Goal: Task Accomplishment & Management: Manage account settings

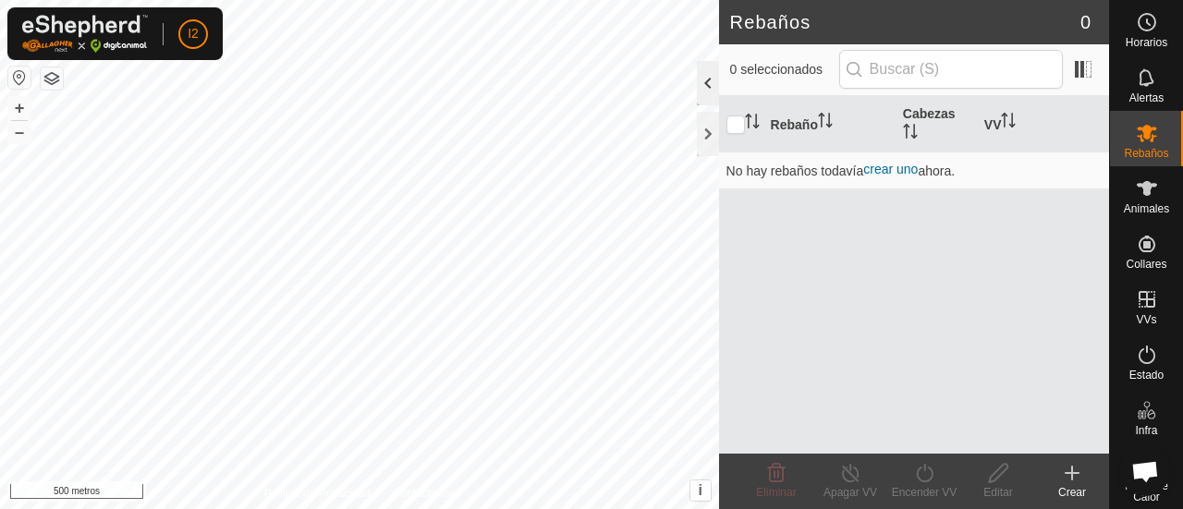
click at [706, 80] on div at bounding box center [708, 83] width 22 height 44
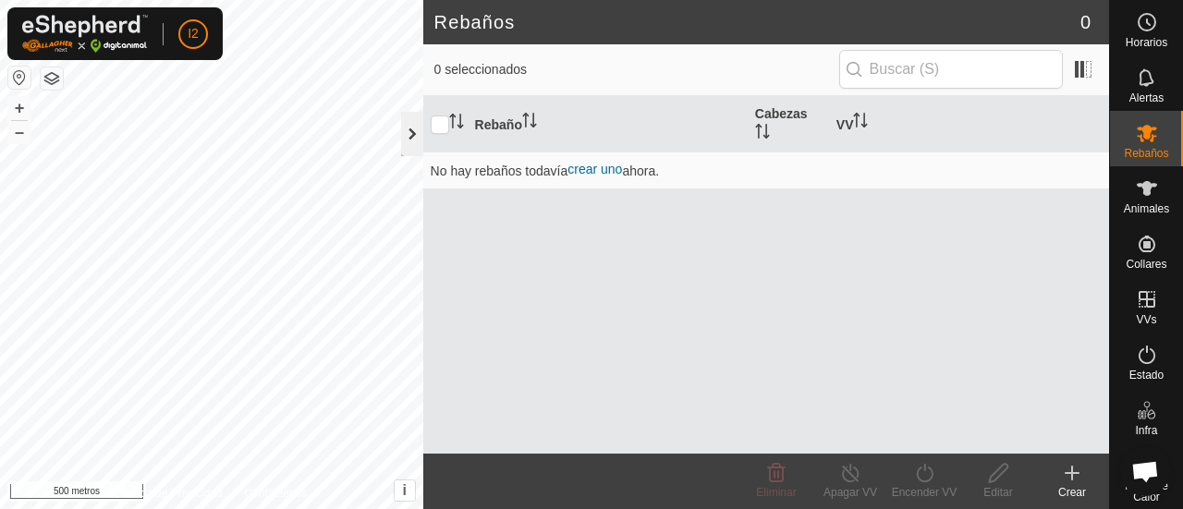
click at [410, 134] on div at bounding box center [412, 134] width 22 height 44
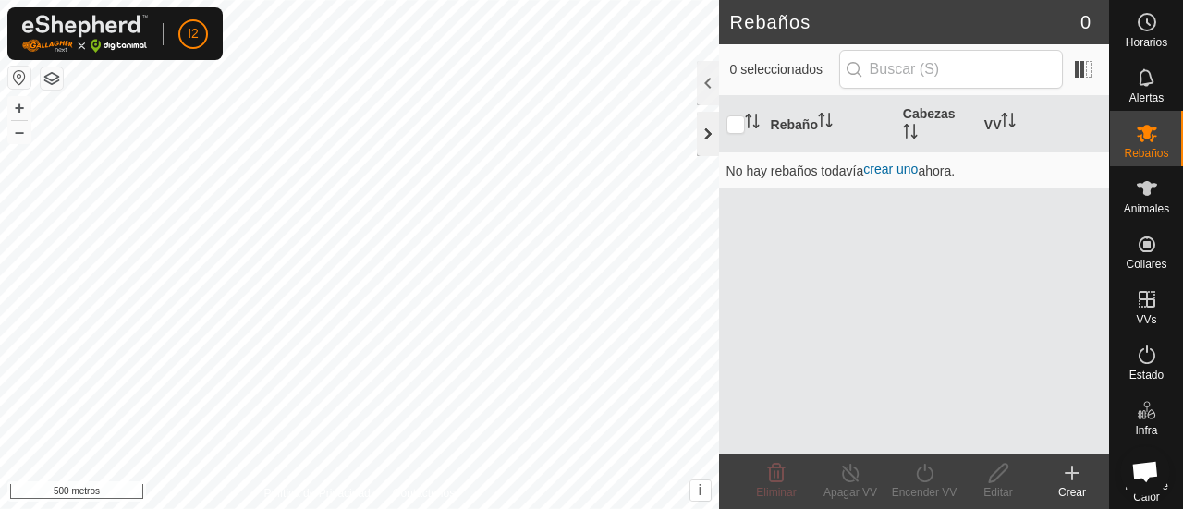
click at [706, 138] on div at bounding box center [708, 134] width 22 height 44
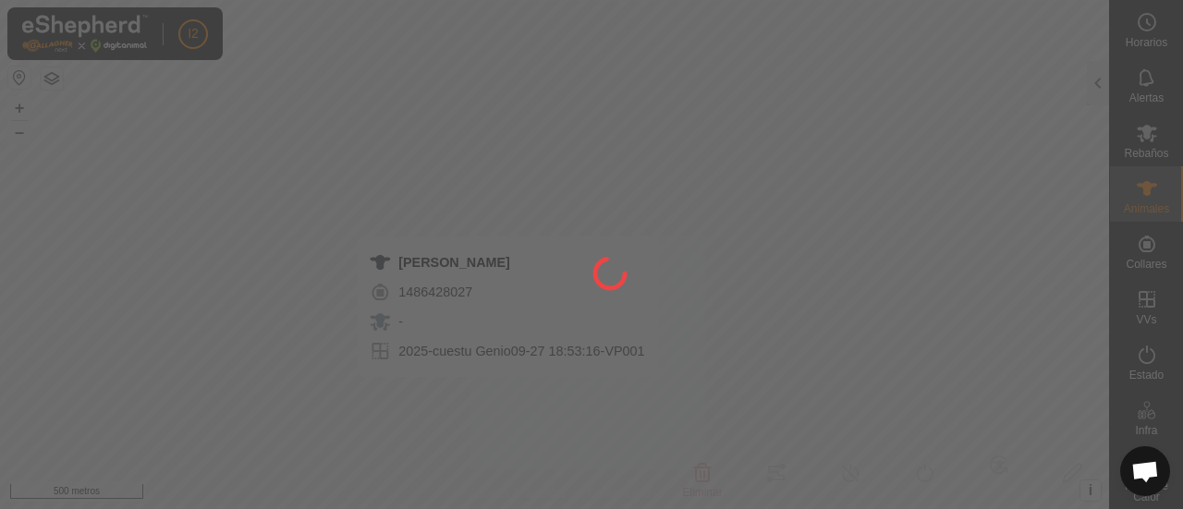
type input "blanca"
type input "724903000002512"
type input "-"
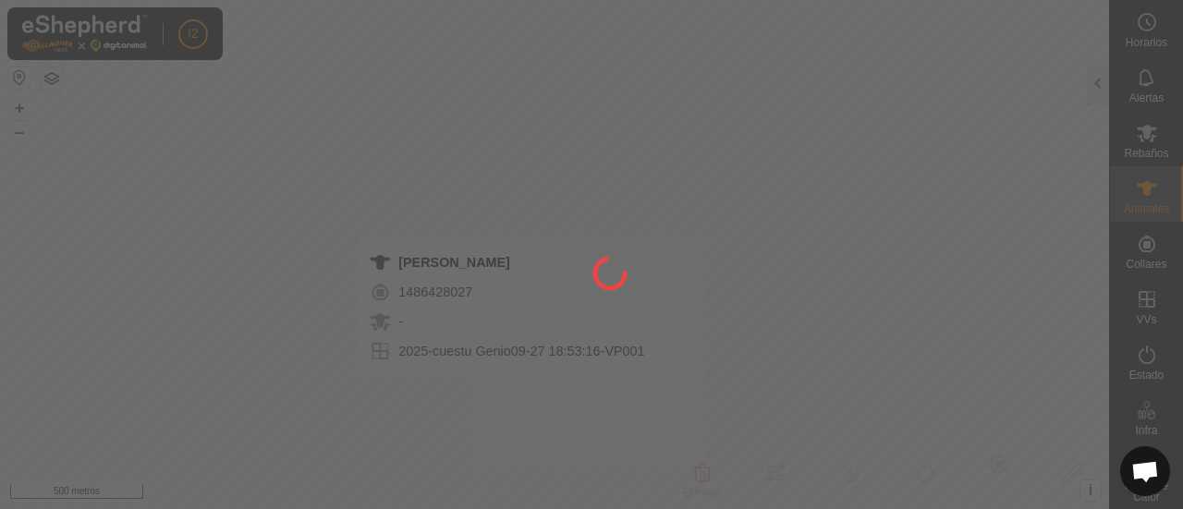
type input "0 kg"
type input "-"
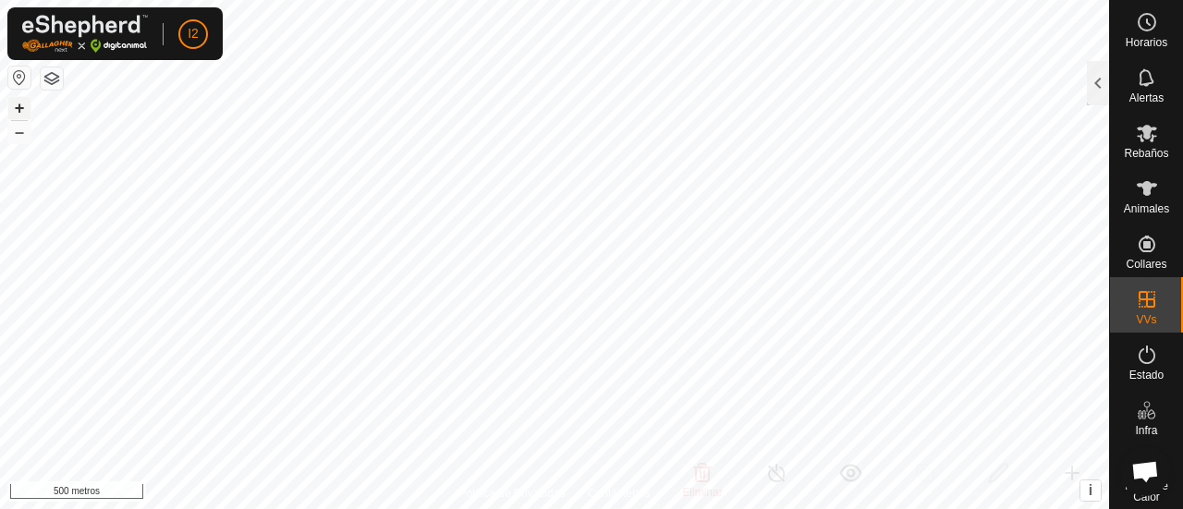
click at [17, 108] on font "+" at bounding box center [20, 107] width 10 height 19
click at [19, 105] on font "+" at bounding box center [20, 107] width 10 height 19
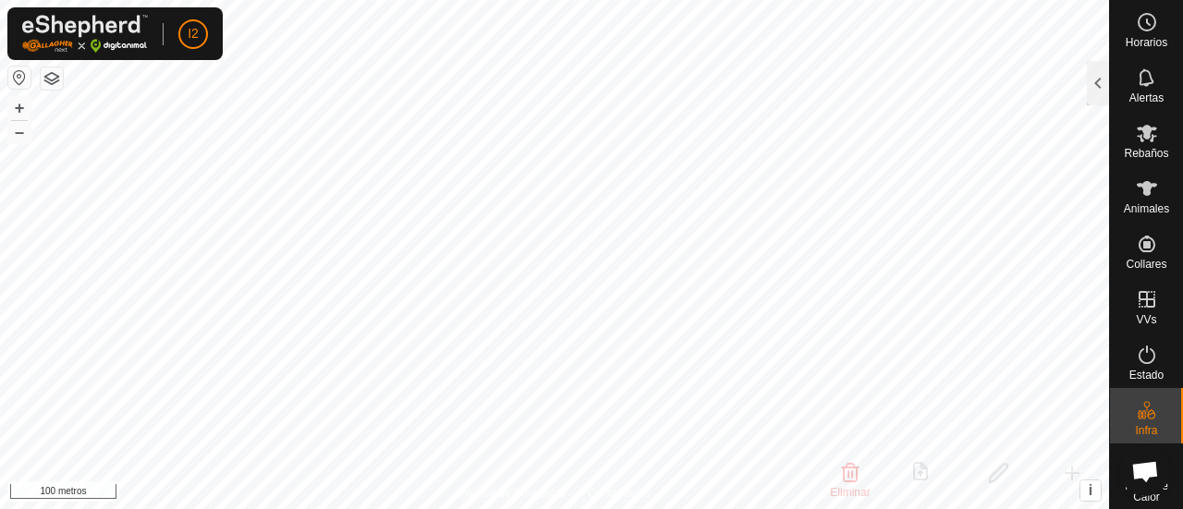
checkbox input "false"
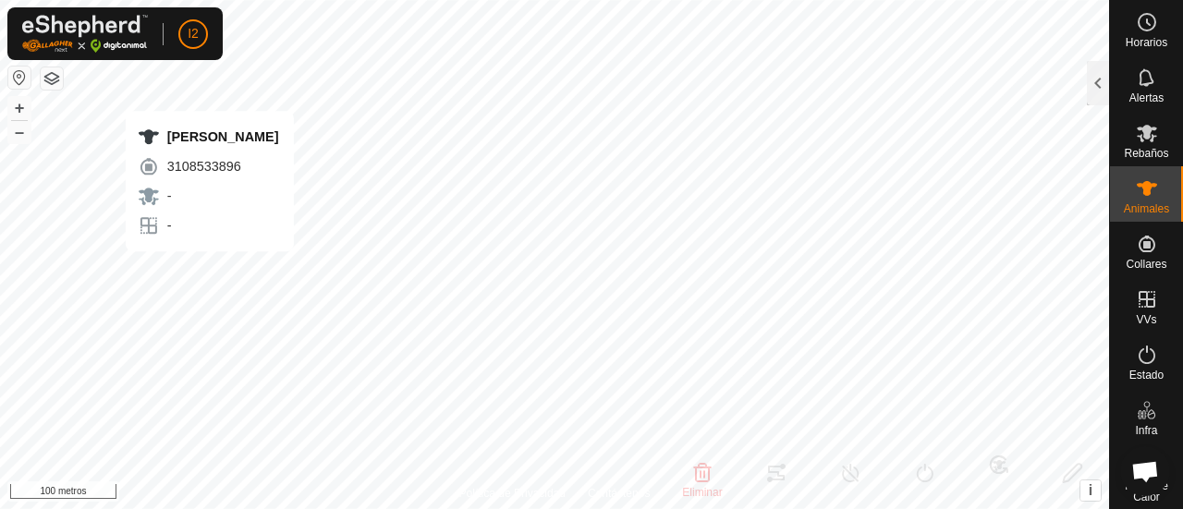
type input "[PERSON_NAME]"
type input "724903000139363"
type input "-"
type input "[PERSON_NAME]"
type input "-"
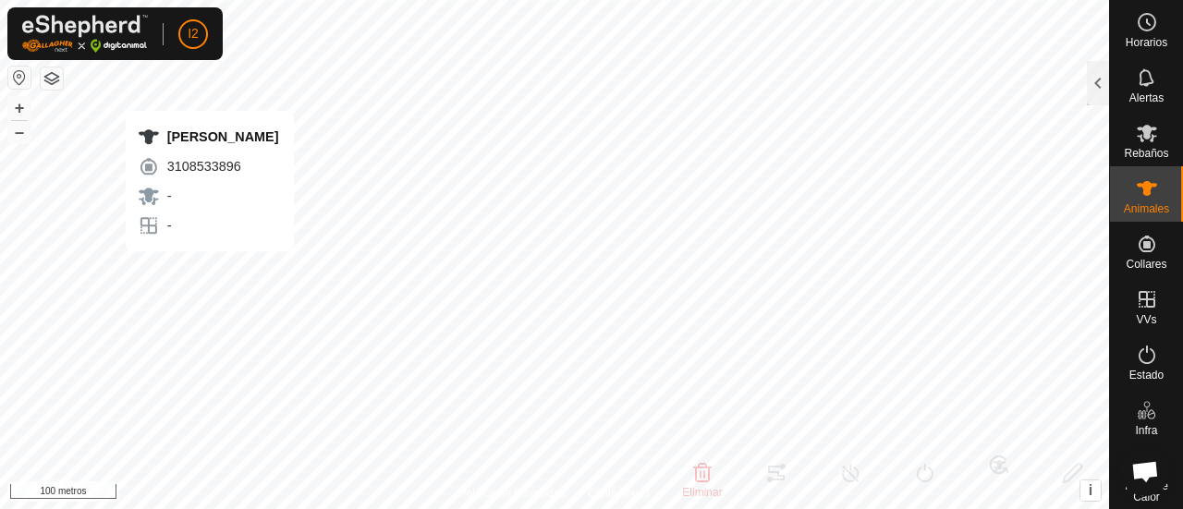
type input "0 kg"
type input "-"
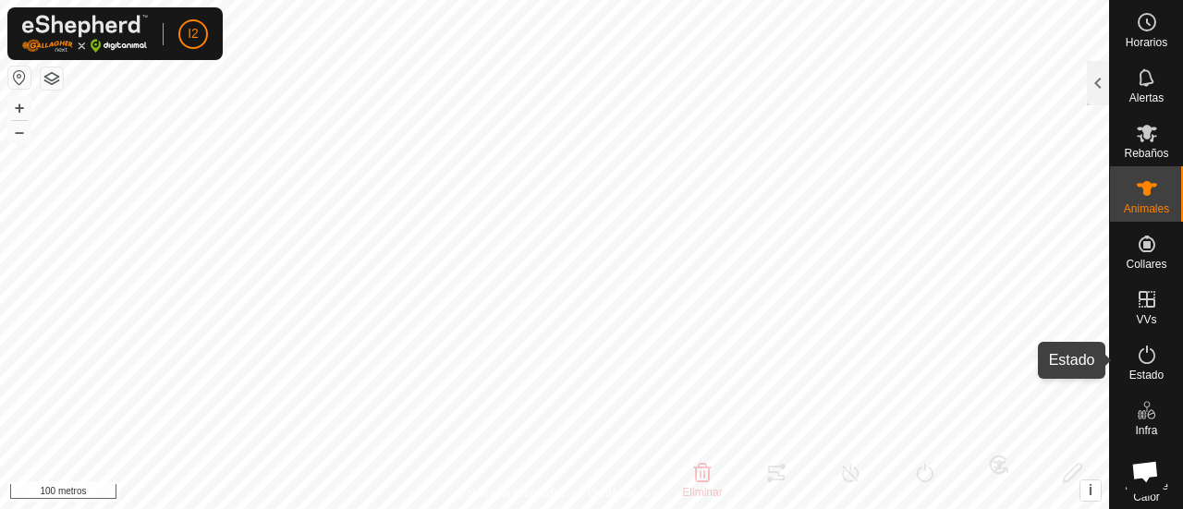
click at [1137, 356] on icon at bounding box center [1147, 355] width 22 height 22
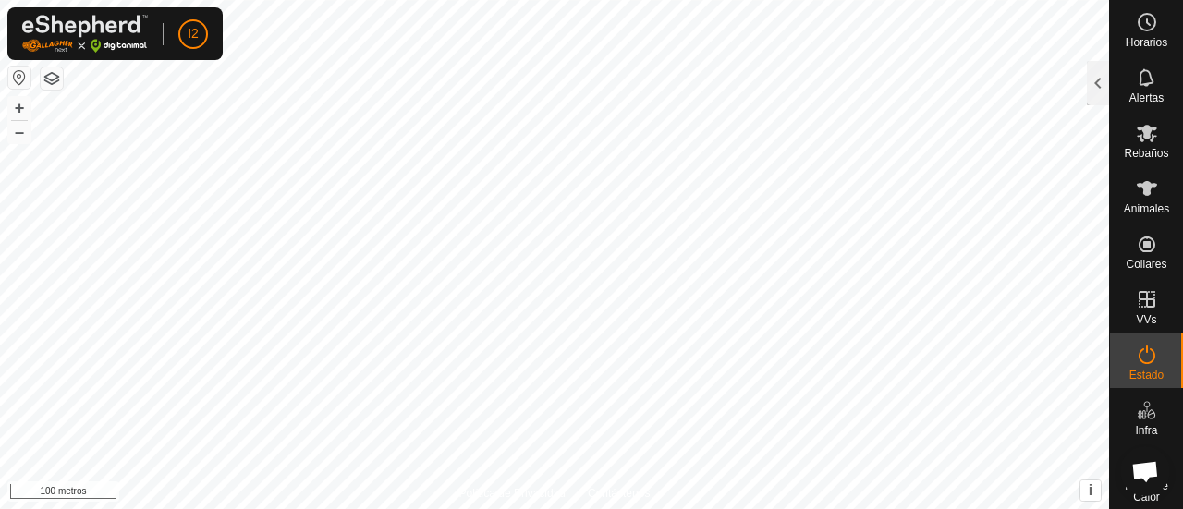
click at [1137, 356] on icon at bounding box center [1147, 355] width 22 height 22
click at [1130, 187] on es-animals-svg-icon at bounding box center [1146, 189] width 33 height 30
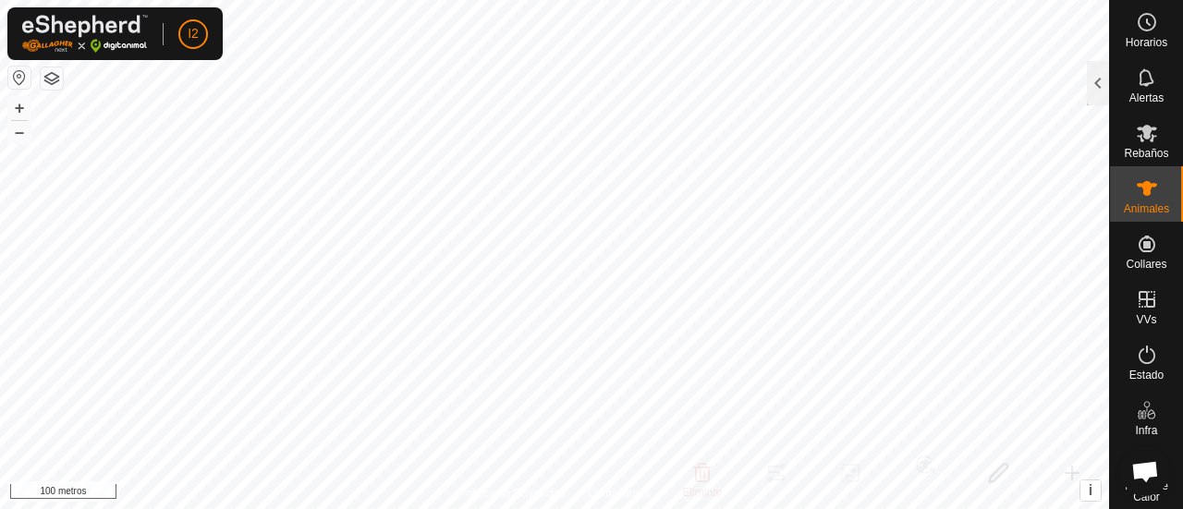
click at [1148, 199] on icon at bounding box center [1147, 188] width 22 height 22
click at [1133, 210] on font "Animales" at bounding box center [1146, 208] width 45 height 13
click at [1137, 186] on icon at bounding box center [1147, 188] width 20 height 15
click at [1098, 79] on div at bounding box center [1098, 83] width 22 height 44
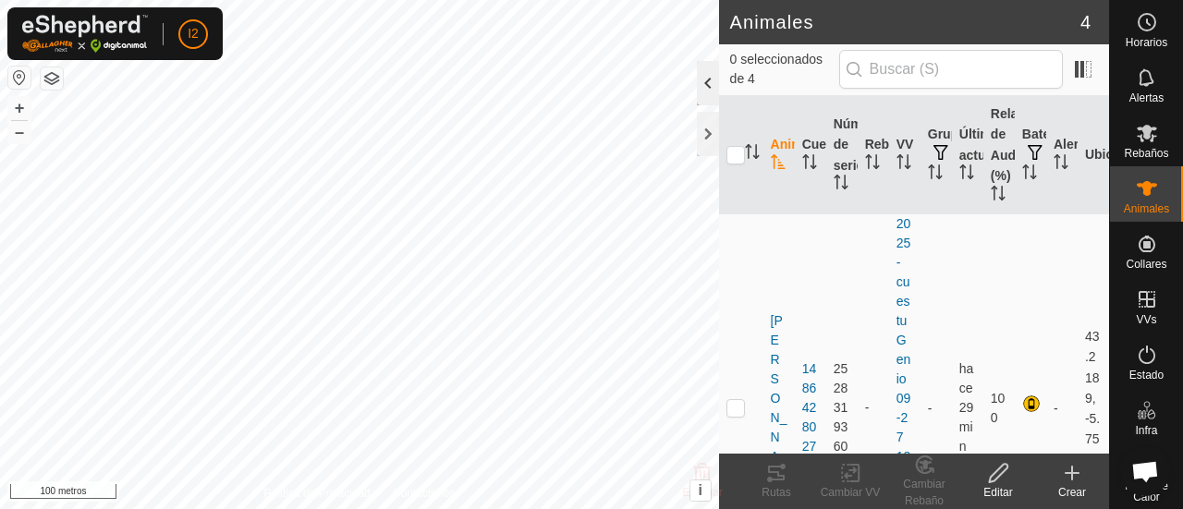
click at [709, 76] on div at bounding box center [708, 83] width 22 height 44
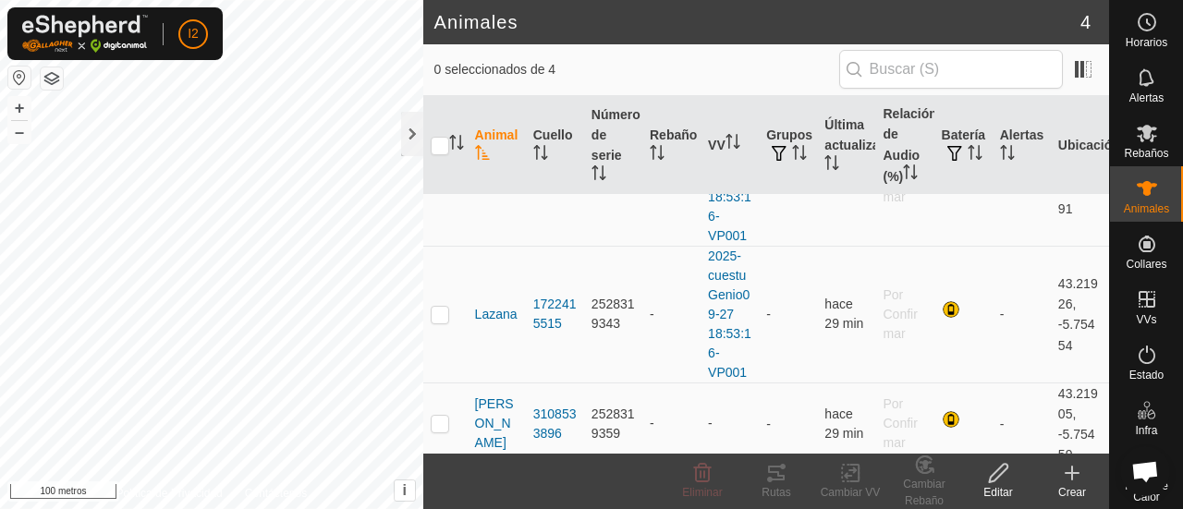
scroll to position [235, 0]
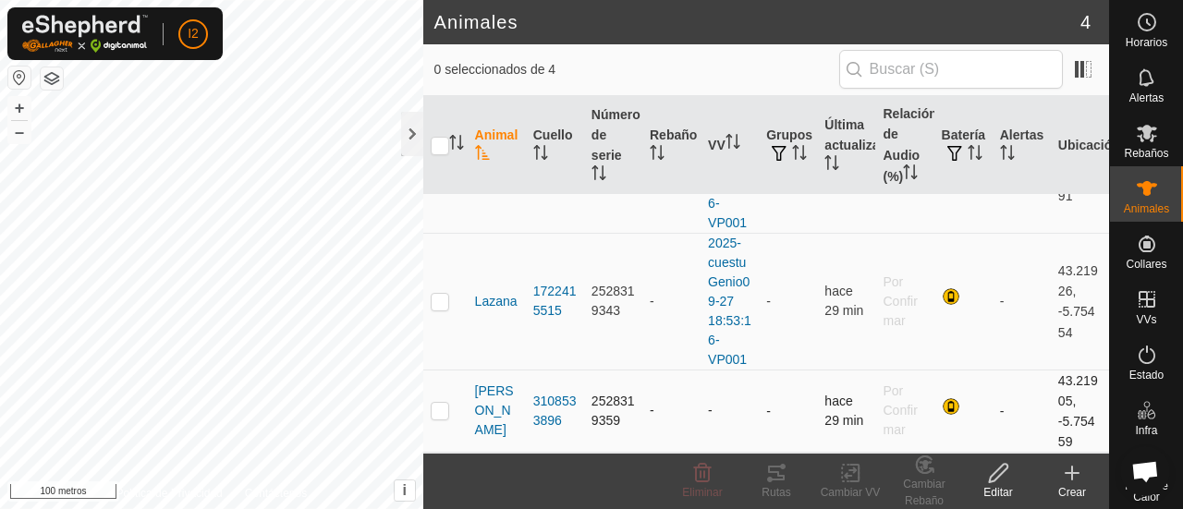
click at [438, 416] on p-checkbox at bounding box center [440, 410] width 18 height 15
checkbox input "true"
click at [1010, 154] on icon "Activar para ordenar" at bounding box center [1011, 152] width 2 height 15
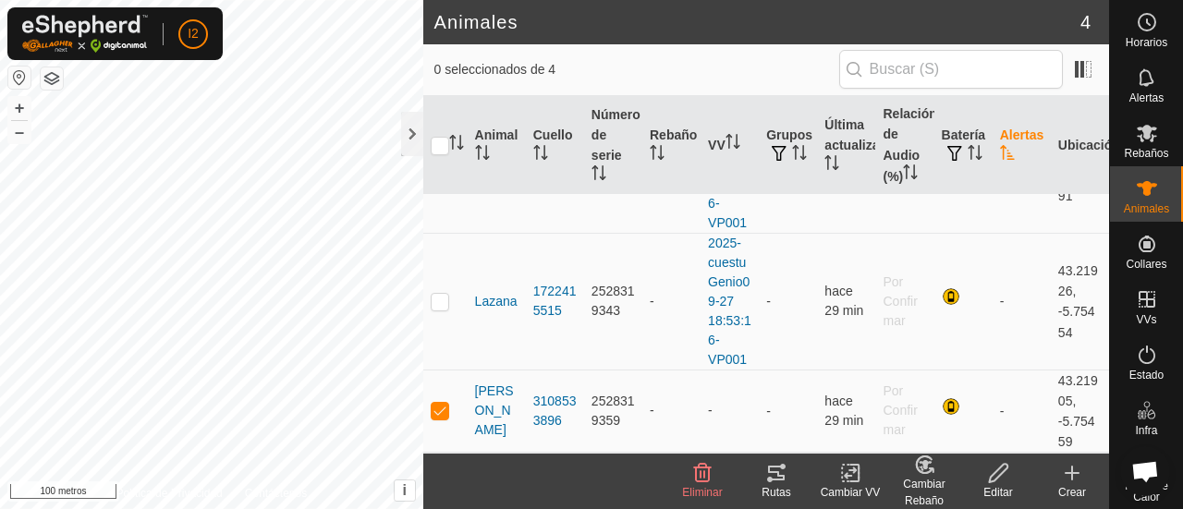
scroll to position [0, 0]
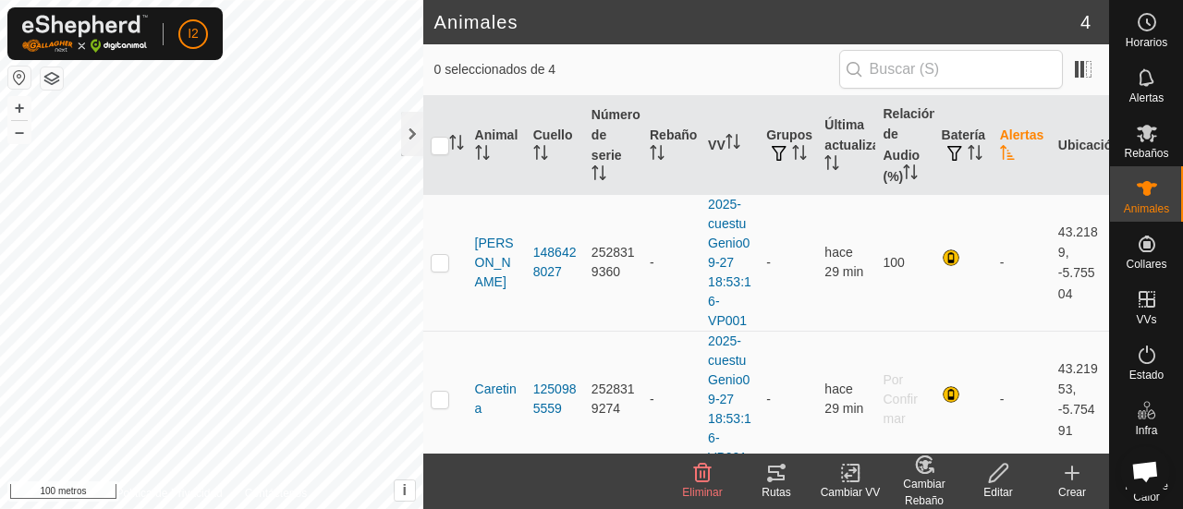
click at [1000, 154] on icon "Activar para ordenar" at bounding box center [1007, 152] width 15 height 15
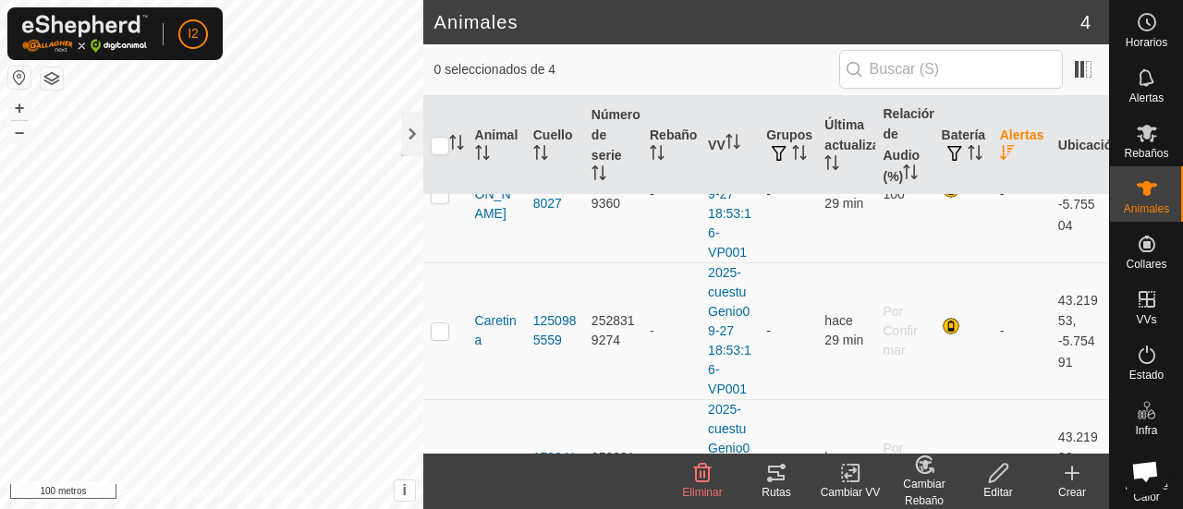
scroll to position [78, 0]
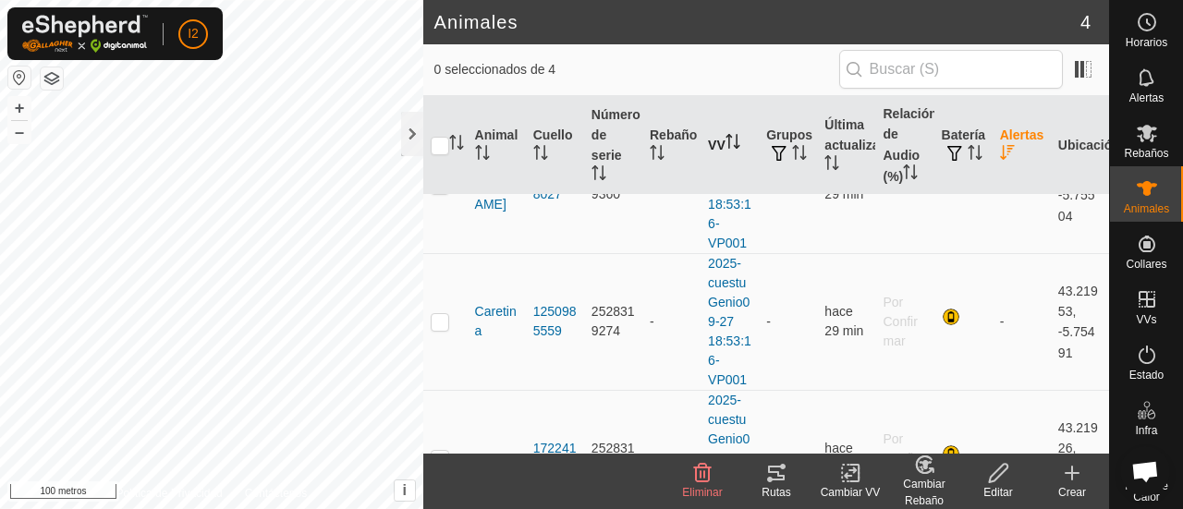
click at [727, 143] on icon "Activar para ordenar" at bounding box center [732, 141] width 15 height 15
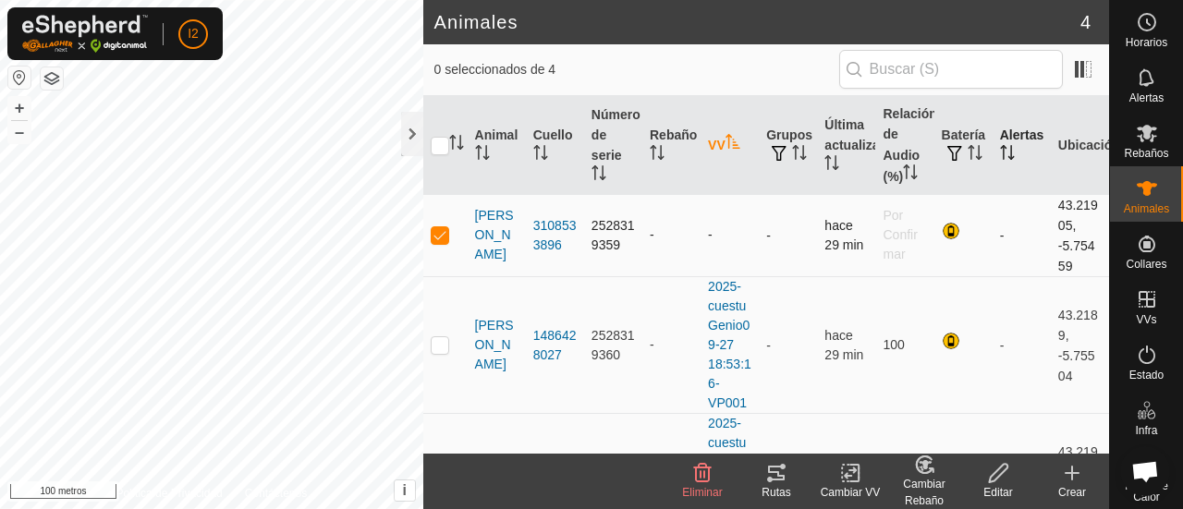
click at [709, 245] on td "-" at bounding box center [729, 235] width 58 height 83
click at [726, 141] on icon "Activar para ordenar" at bounding box center [732, 141] width 15 height 15
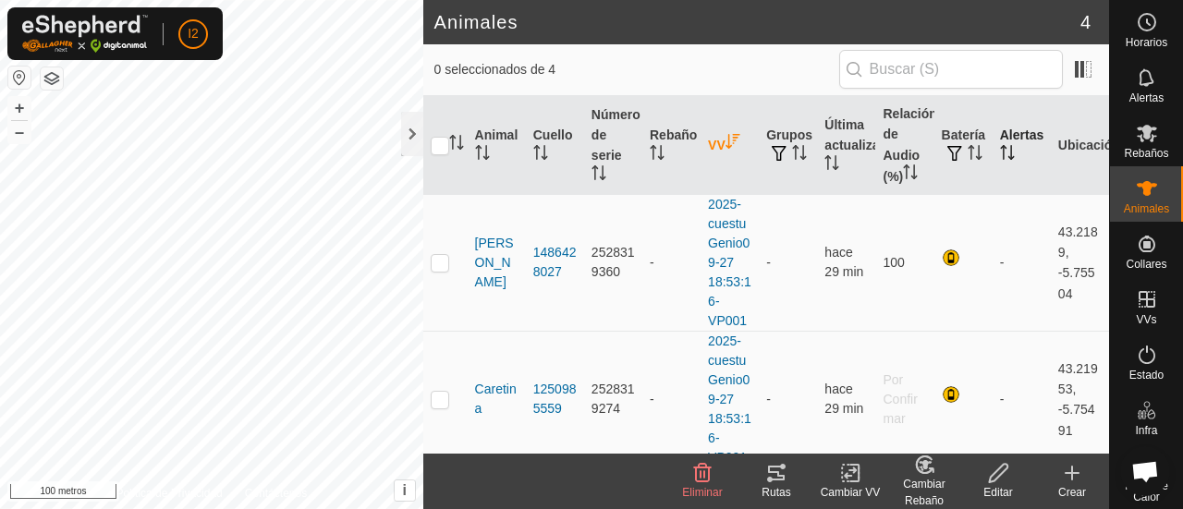
click at [726, 141] on icon "Activar para ordenar" at bounding box center [732, 141] width 15 height 15
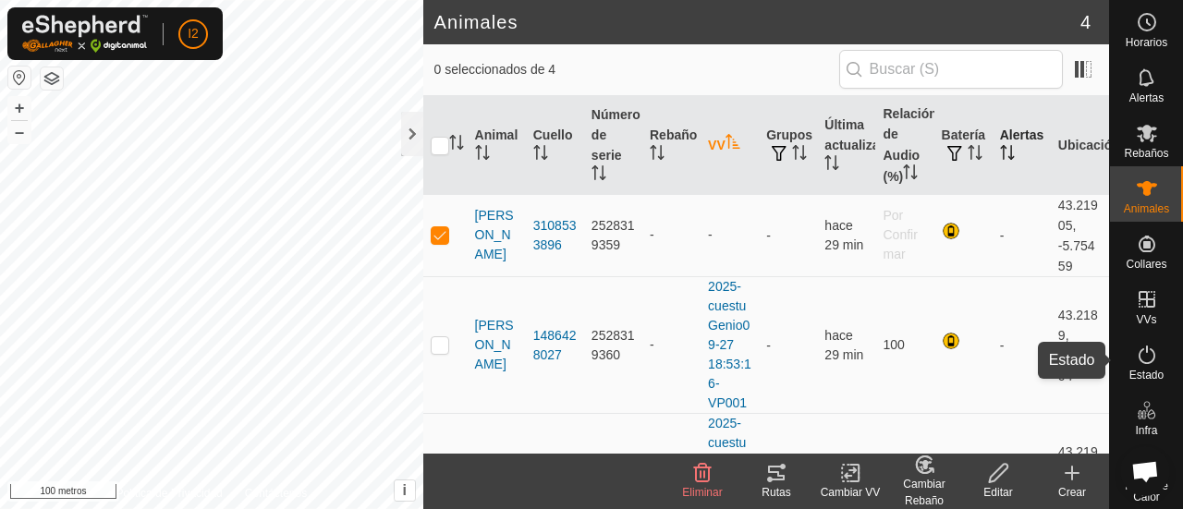
click at [1138, 358] on icon at bounding box center [1147, 355] width 22 height 22
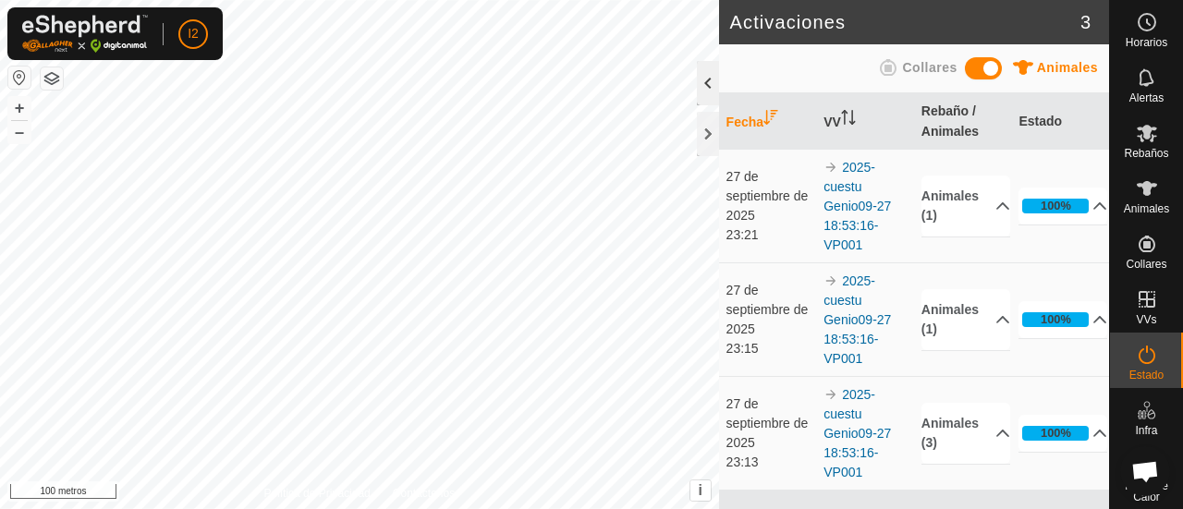
click at [703, 87] on div at bounding box center [708, 83] width 22 height 44
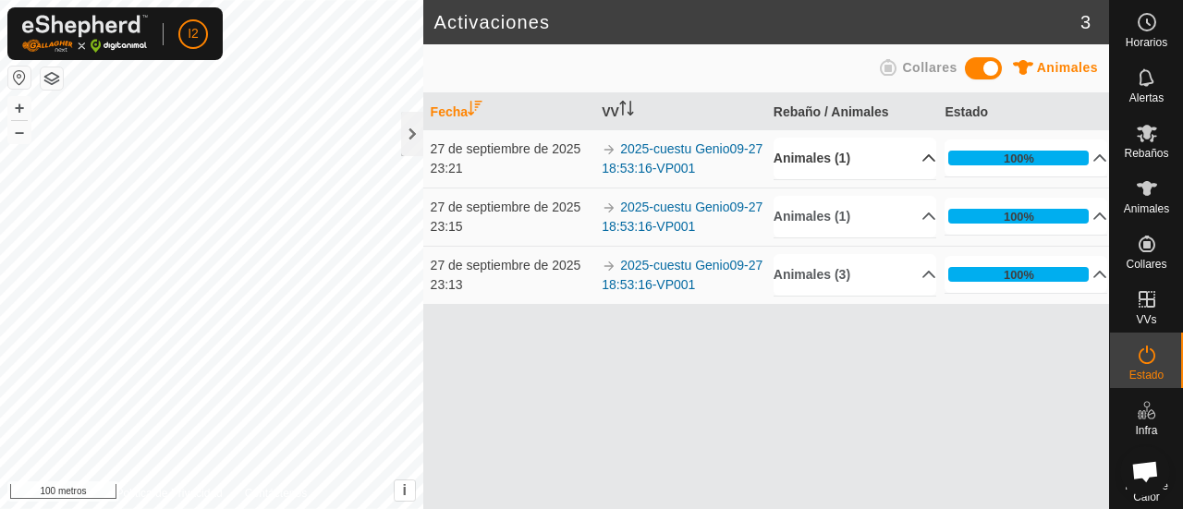
click at [917, 146] on p-accordion-header "Animales (1)" at bounding box center [854, 159] width 163 height 42
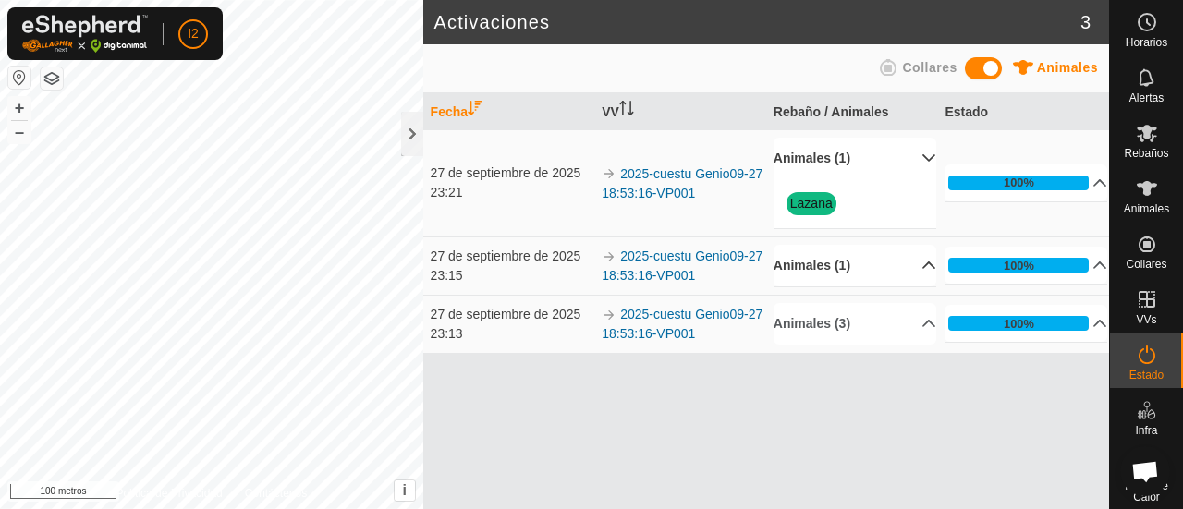
click at [916, 265] on p-accordion-header "Animales (1)" at bounding box center [854, 266] width 163 height 42
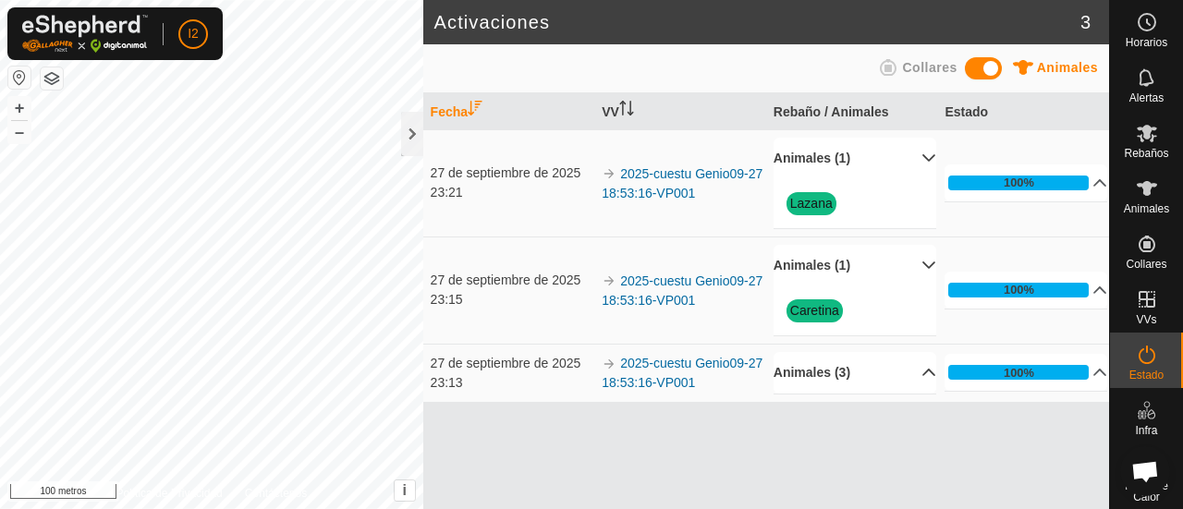
click at [919, 376] on p-accordion-header "Animales (3)" at bounding box center [854, 373] width 163 height 42
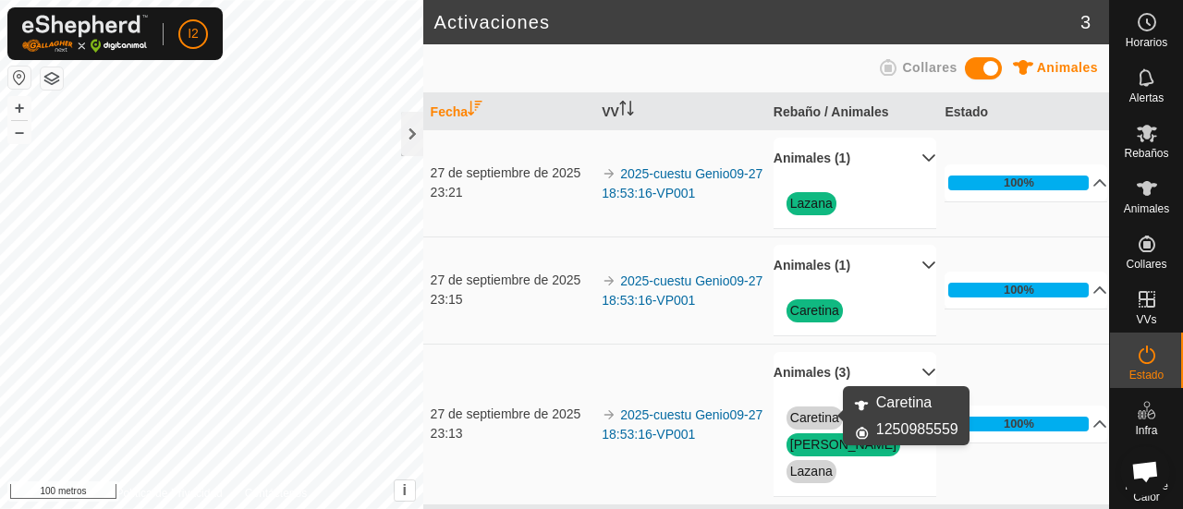
click at [802, 422] on font "Caretina" at bounding box center [814, 417] width 49 height 15
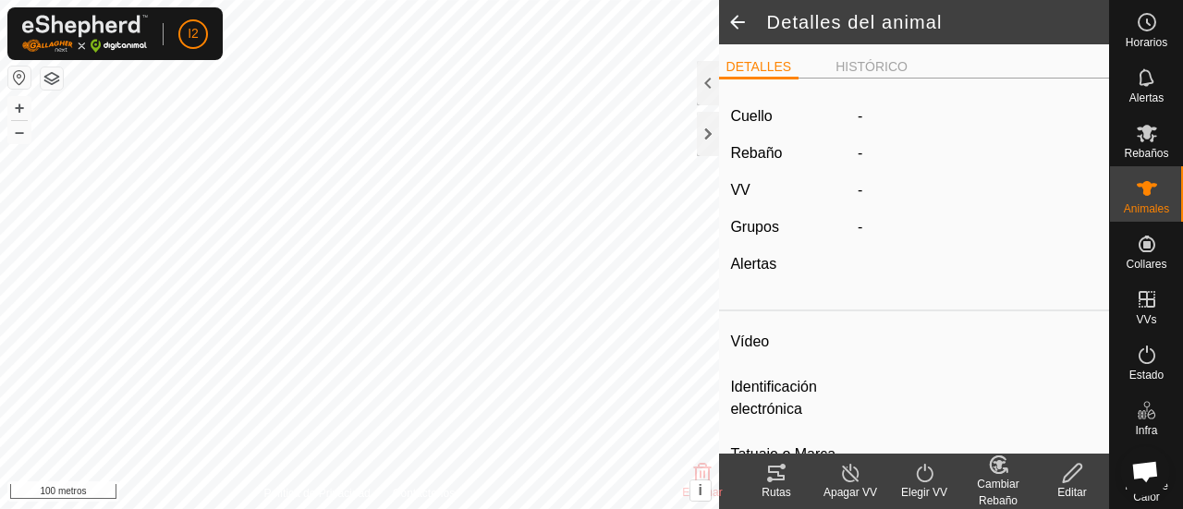
type input "caretina"
type input "724903000053957"
type input "-"
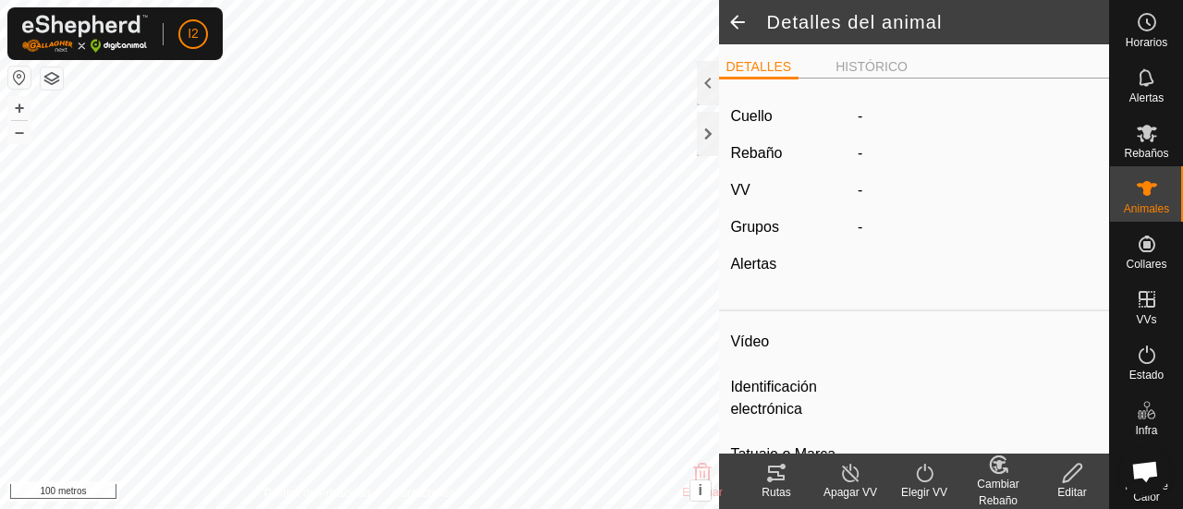
type input "0 kg"
type input "-"
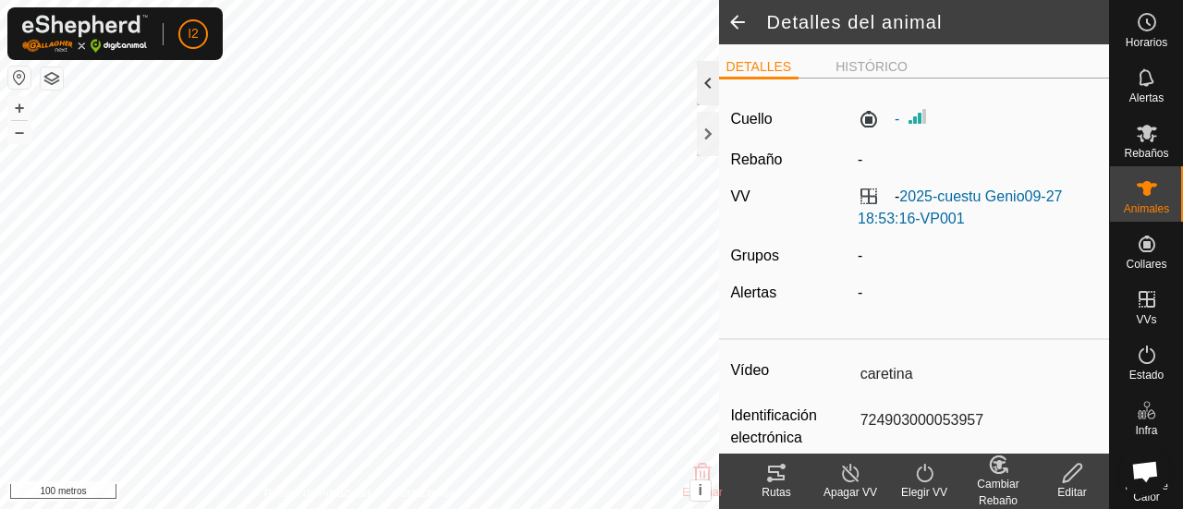
click at [703, 82] on div at bounding box center [708, 83] width 22 height 44
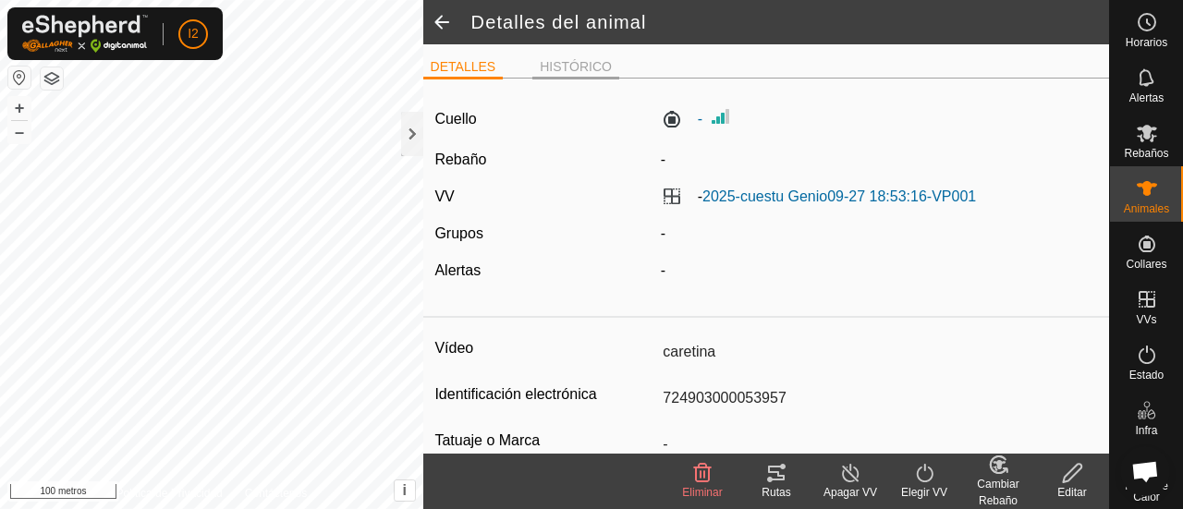
click at [556, 66] on font "HISTÓRICO" at bounding box center [576, 66] width 72 height 15
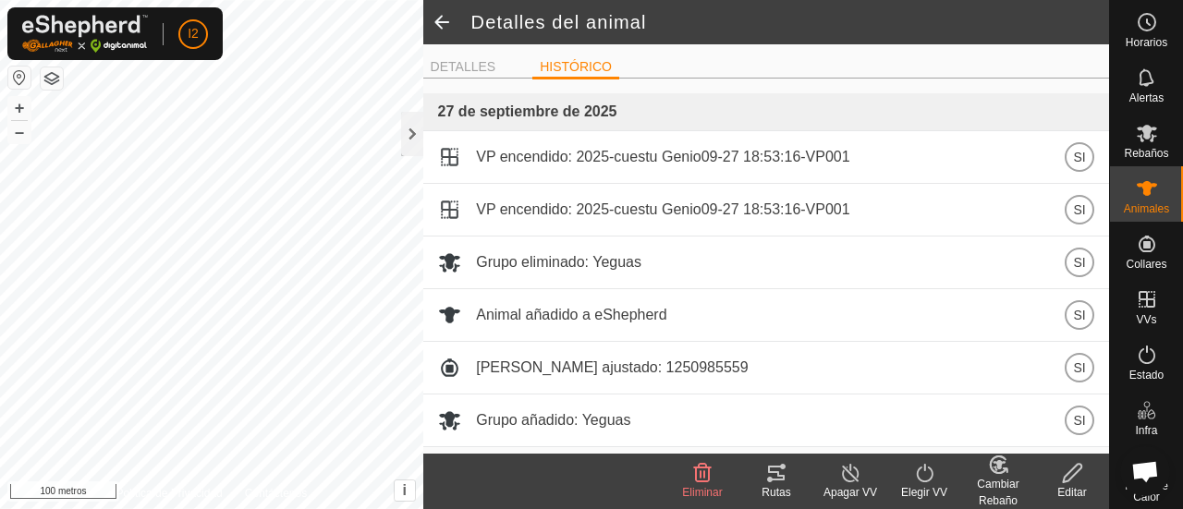
click at [444, 19] on span at bounding box center [441, 22] width 37 height 44
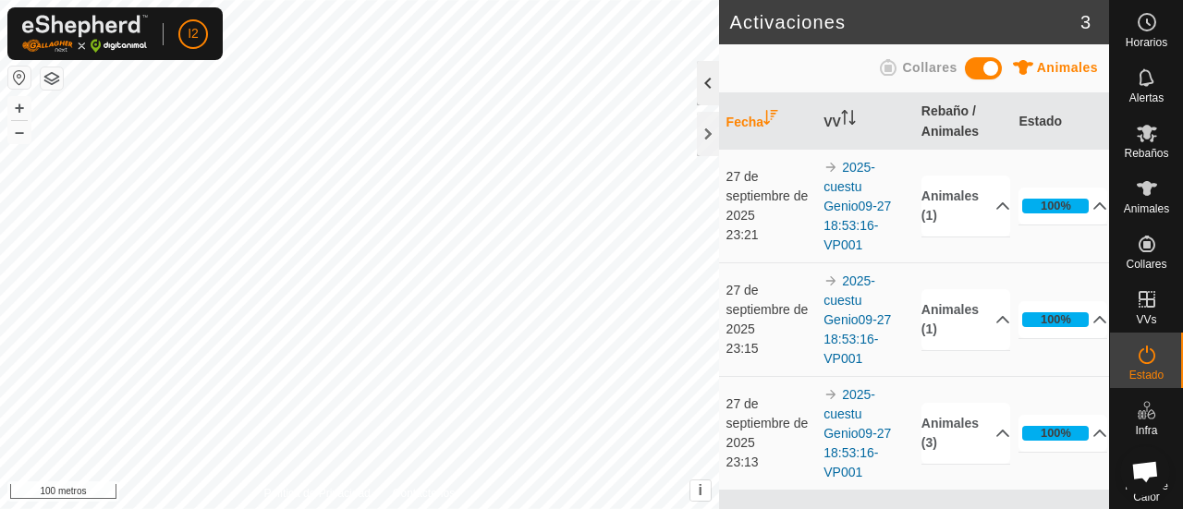
click at [707, 77] on div at bounding box center [708, 83] width 22 height 44
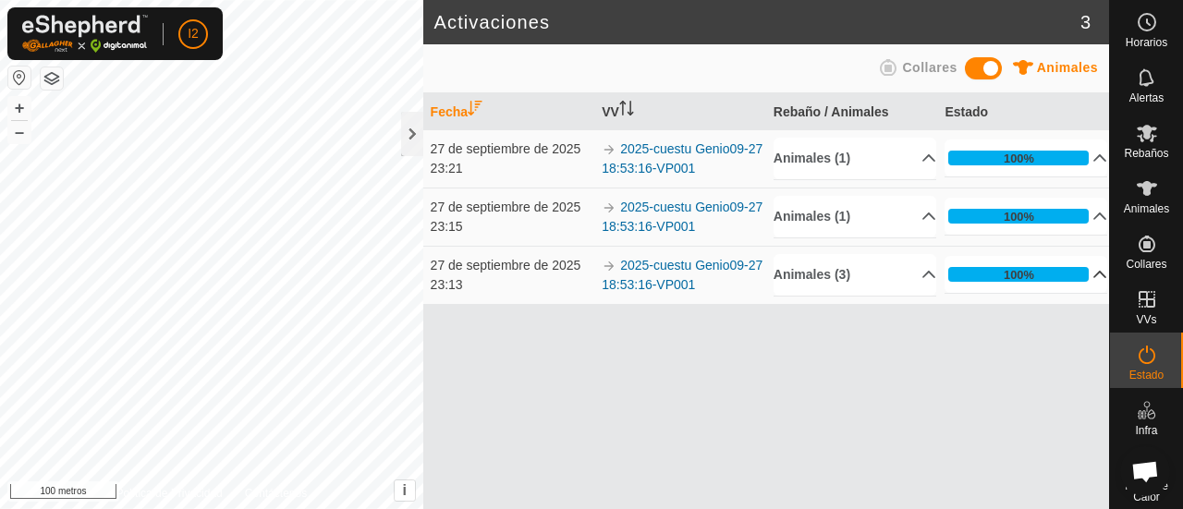
click at [1090, 273] on p-accordion-header "100%" at bounding box center [1025, 274] width 163 height 37
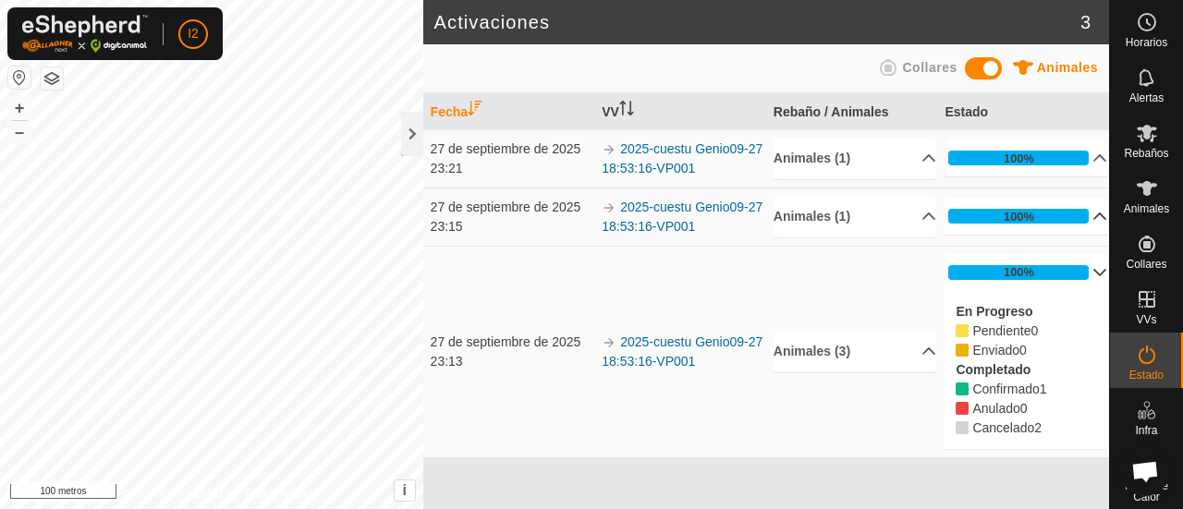
click at [1087, 214] on p-accordion-header "100%" at bounding box center [1025, 216] width 163 height 37
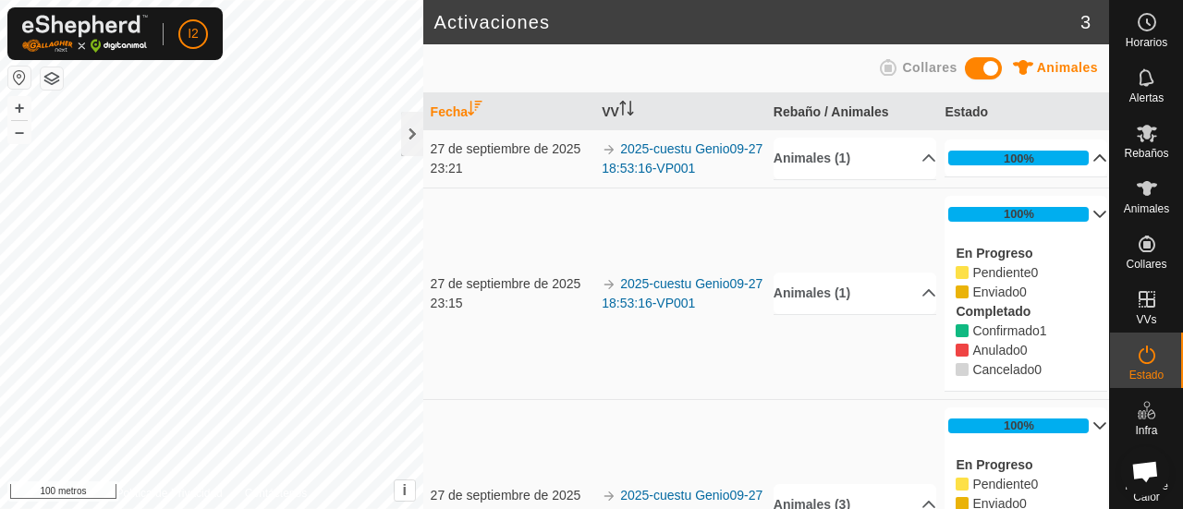
click at [1074, 158] on p-accordion-header "100%" at bounding box center [1025, 158] width 163 height 37
